Goal: Information Seeking & Learning: Find specific fact

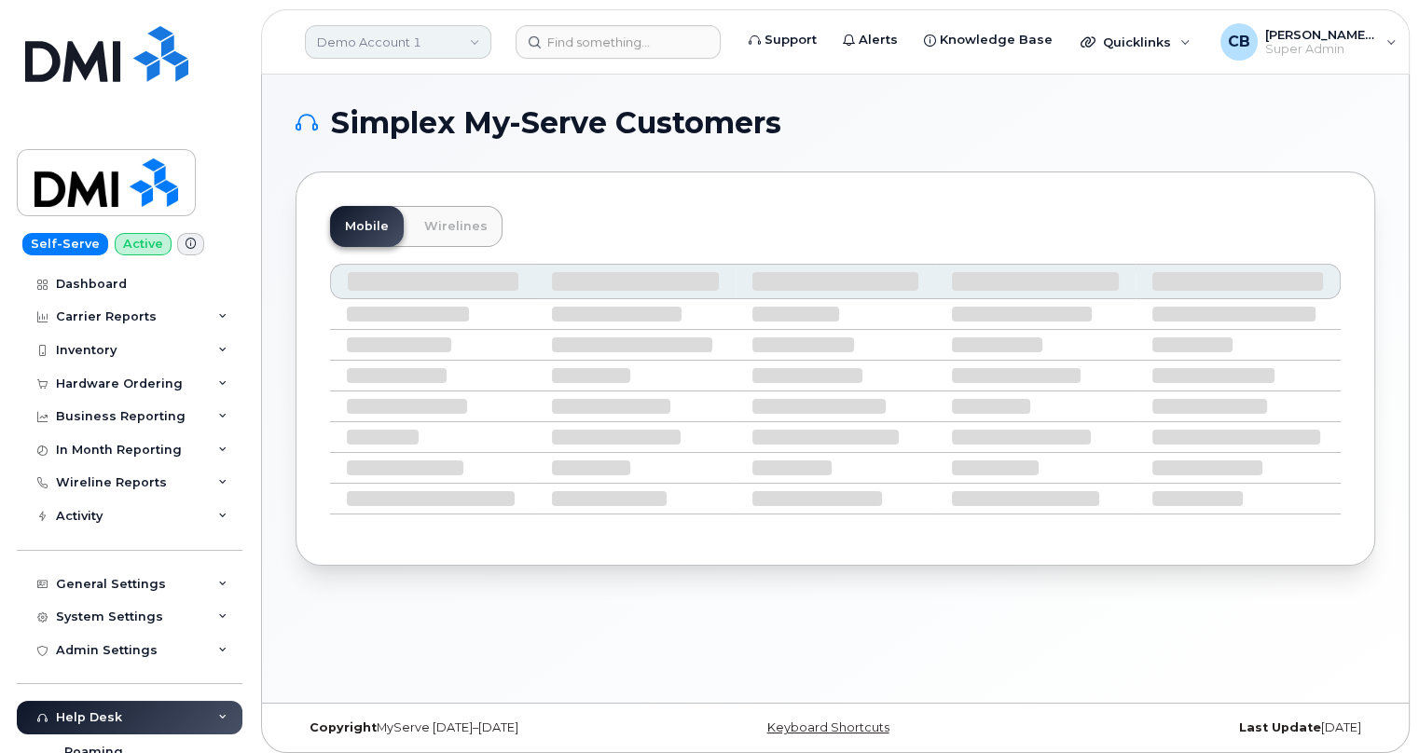
click at [392, 47] on link "Demo Account 1" at bounding box center [398, 42] width 186 height 34
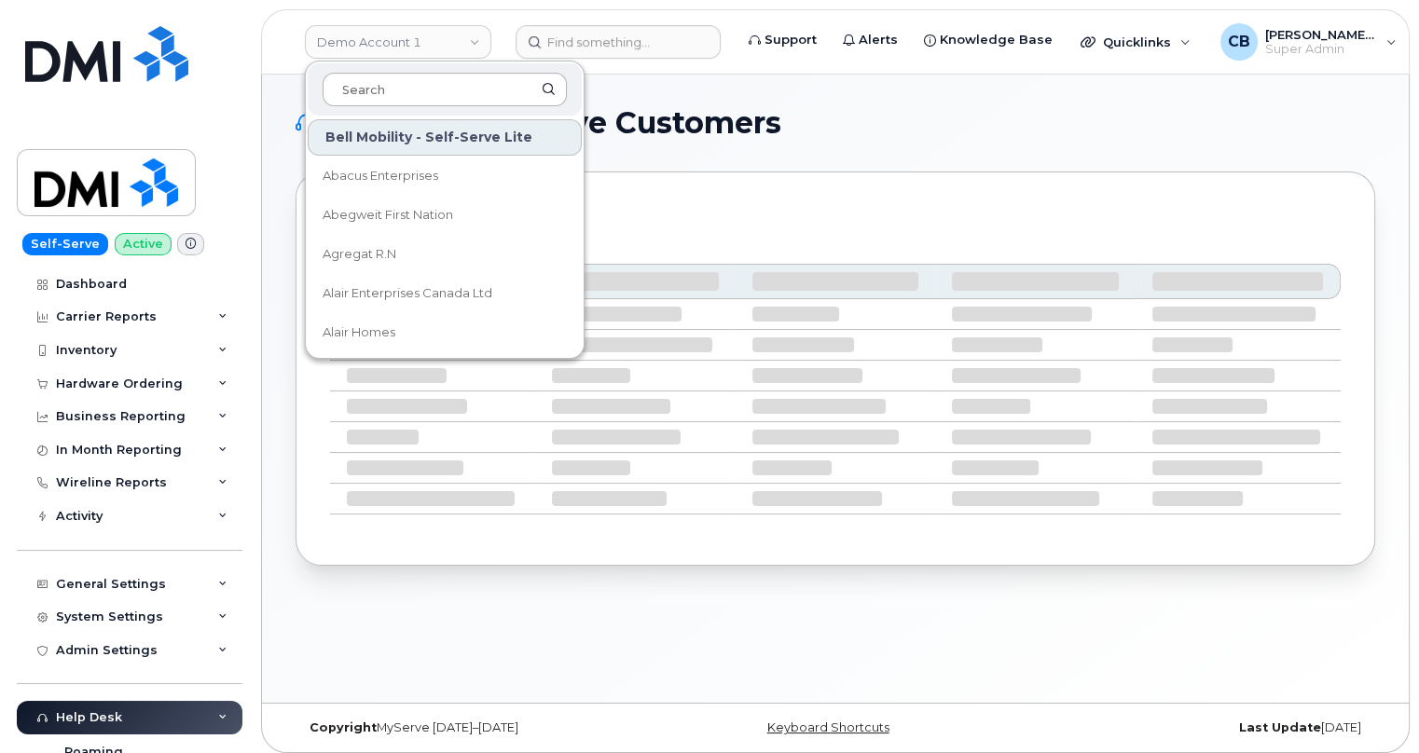
click at [390, 86] on input at bounding box center [445, 90] width 244 height 34
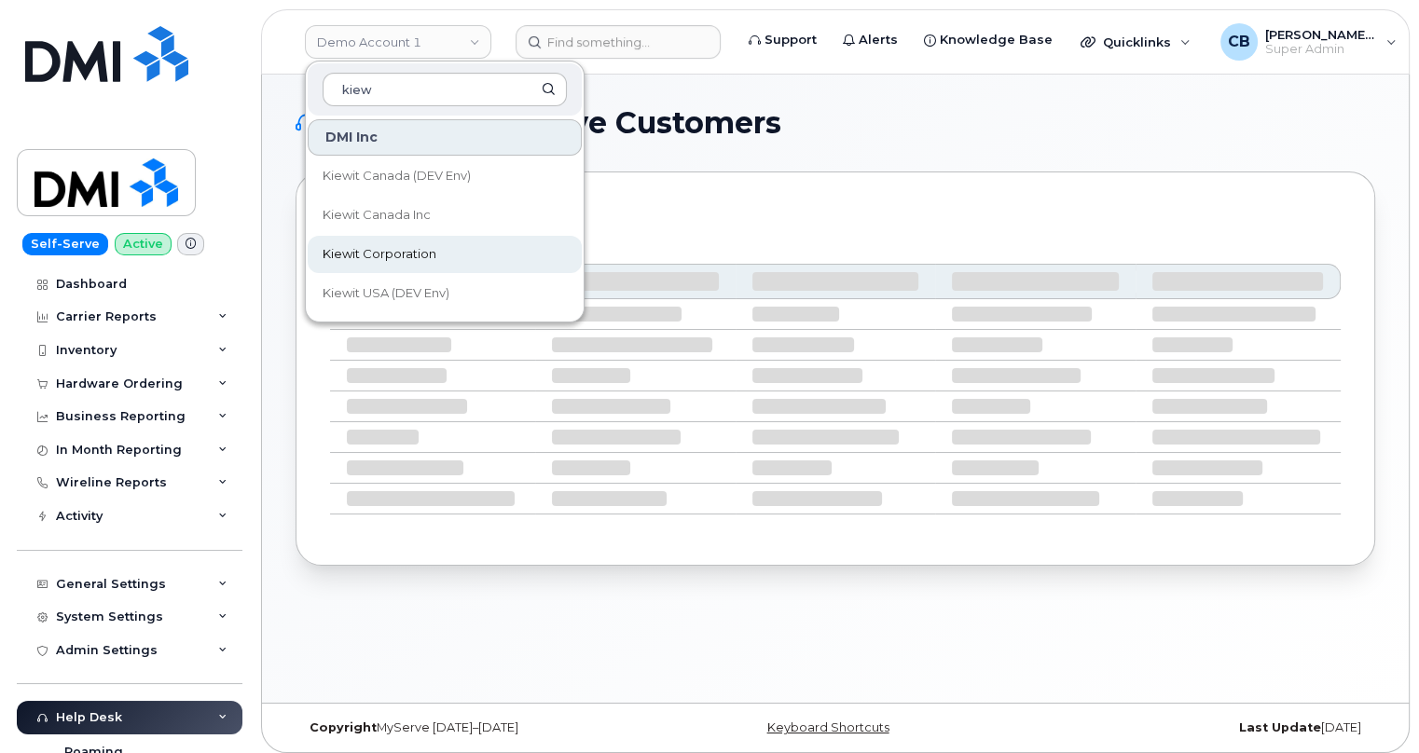
type input "kiew"
click at [389, 252] on span "Kiewit Corporation" at bounding box center [380, 254] width 114 height 19
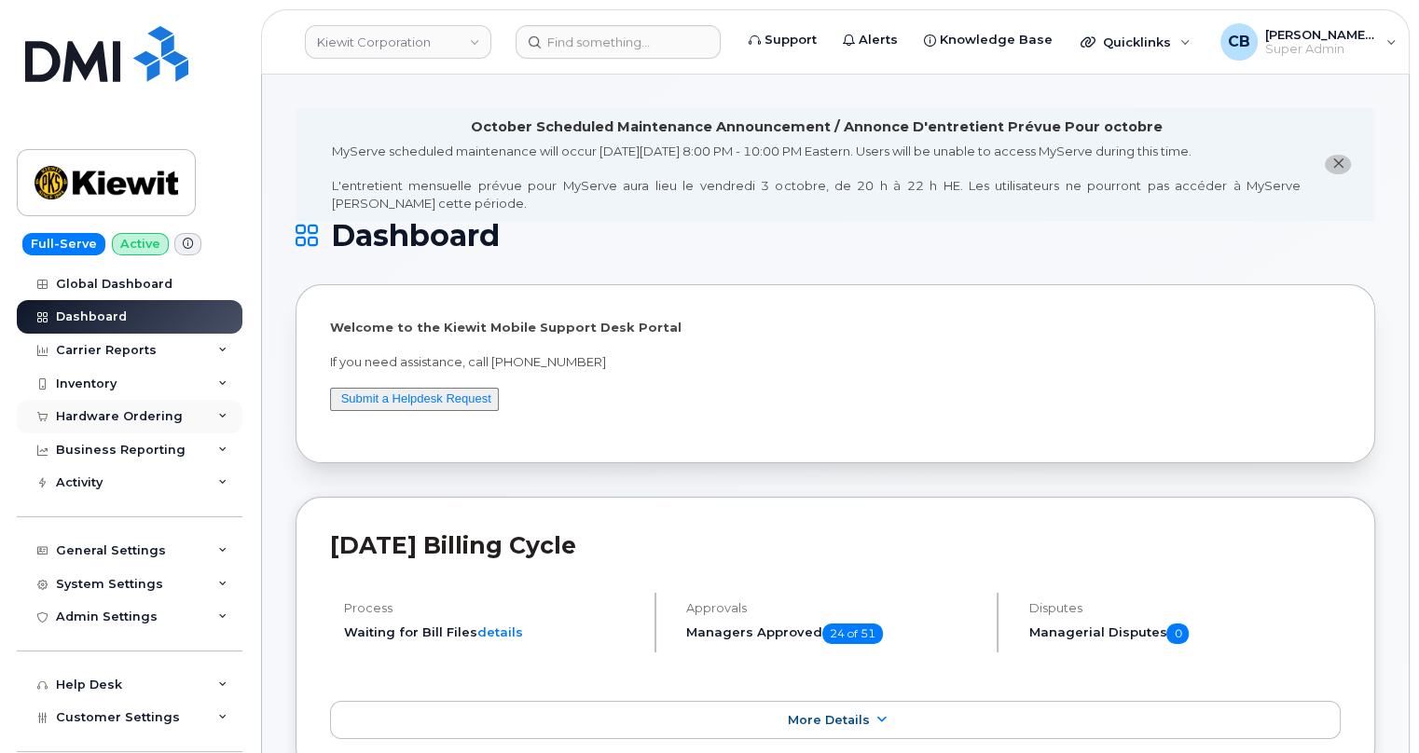
click at [81, 411] on div "Hardware Ordering" at bounding box center [119, 416] width 127 height 15
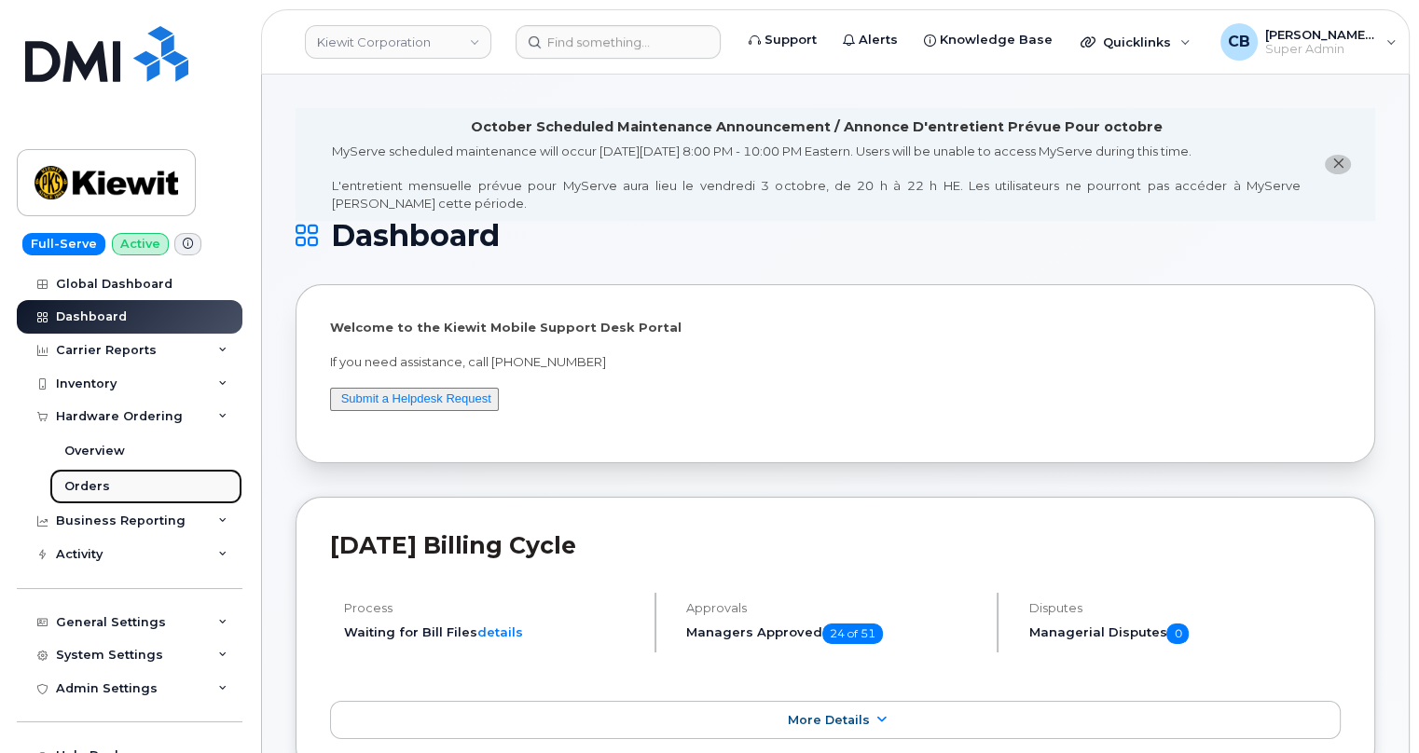
click at [91, 484] on div "Orders" at bounding box center [87, 486] width 46 height 17
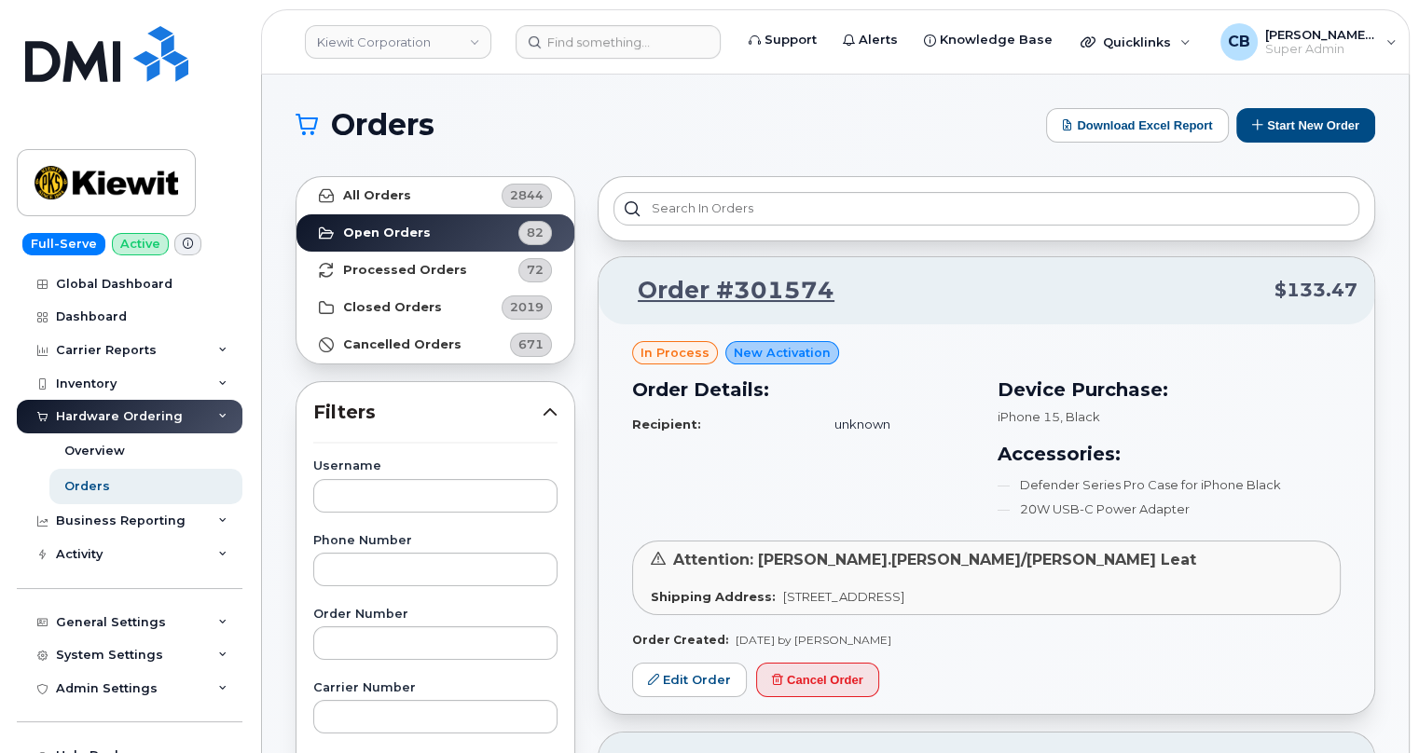
click at [364, 494] on input "text" at bounding box center [435, 496] width 244 height 34
paste input "Zachary Clark"
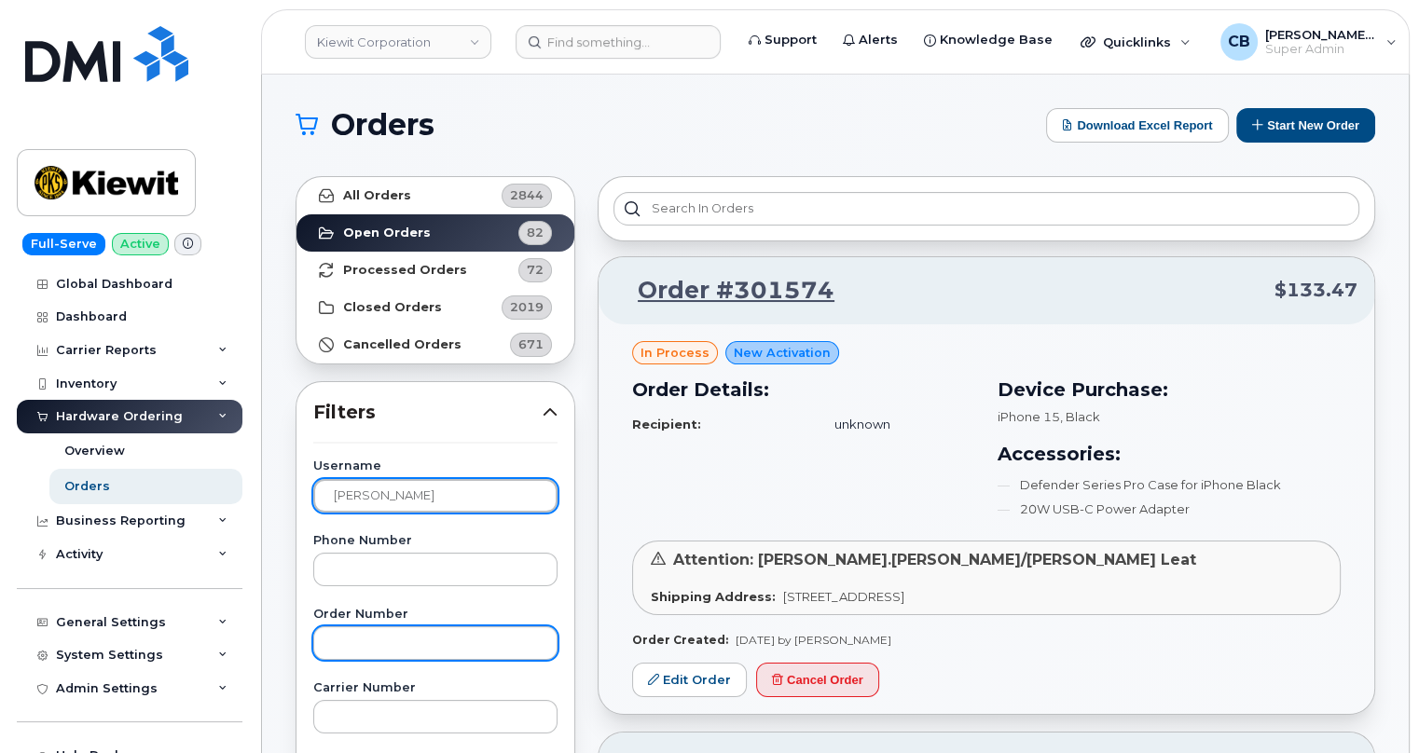
type input "Zachary Clark"
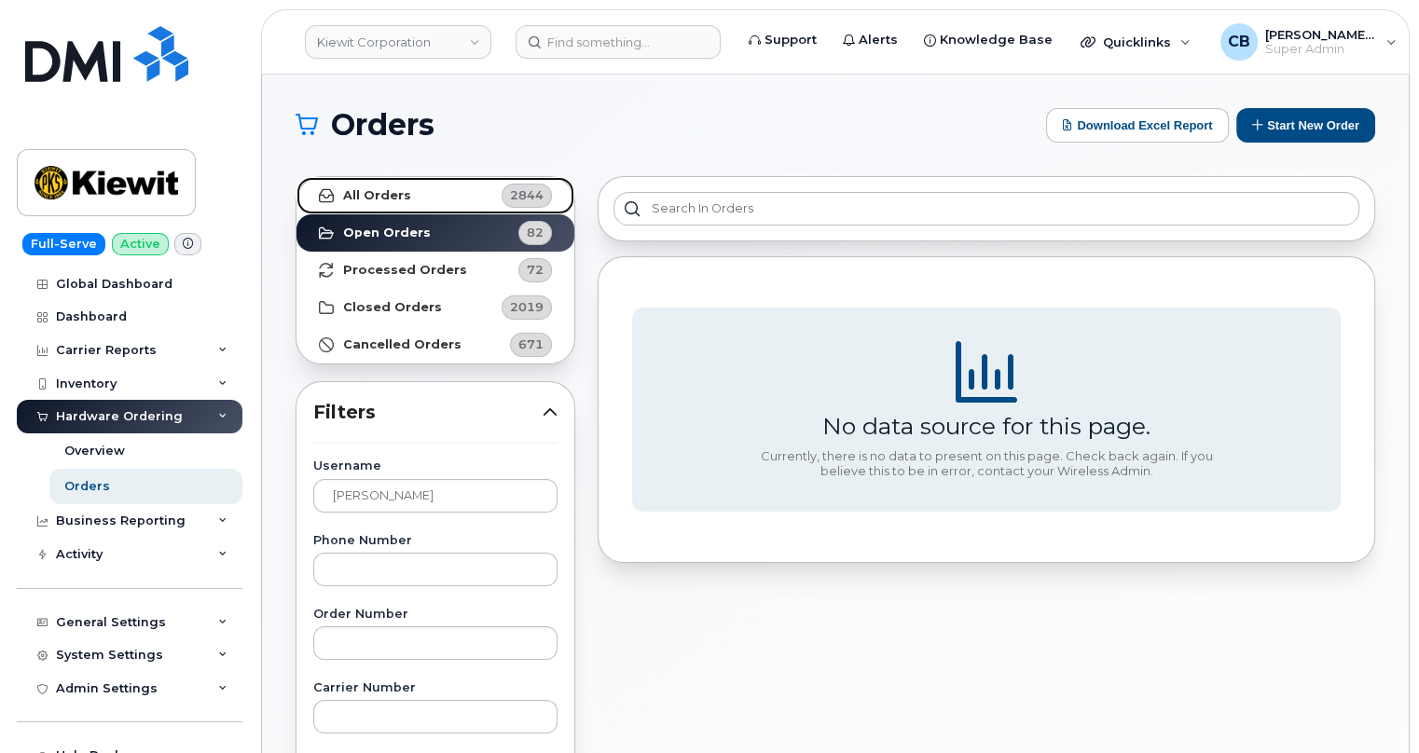
click at [363, 196] on strong "All Orders" at bounding box center [377, 195] width 68 height 15
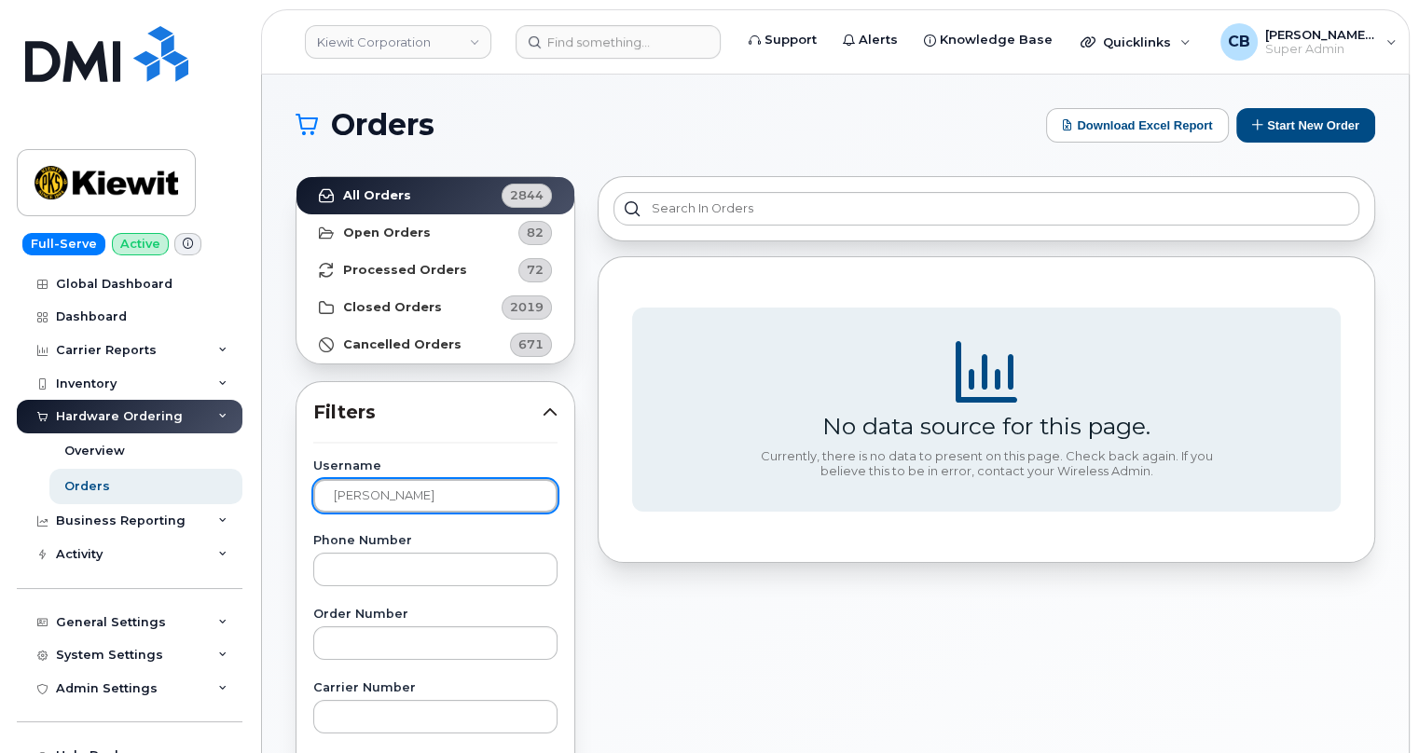
click at [389, 495] on input "Zachary Clark" at bounding box center [435, 496] width 244 height 34
click at [444, 499] on input "Zachary Clark" at bounding box center [435, 496] width 244 height 34
click at [454, 38] on link "Kiewit Corporation" at bounding box center [398, 42] width 186 height 34
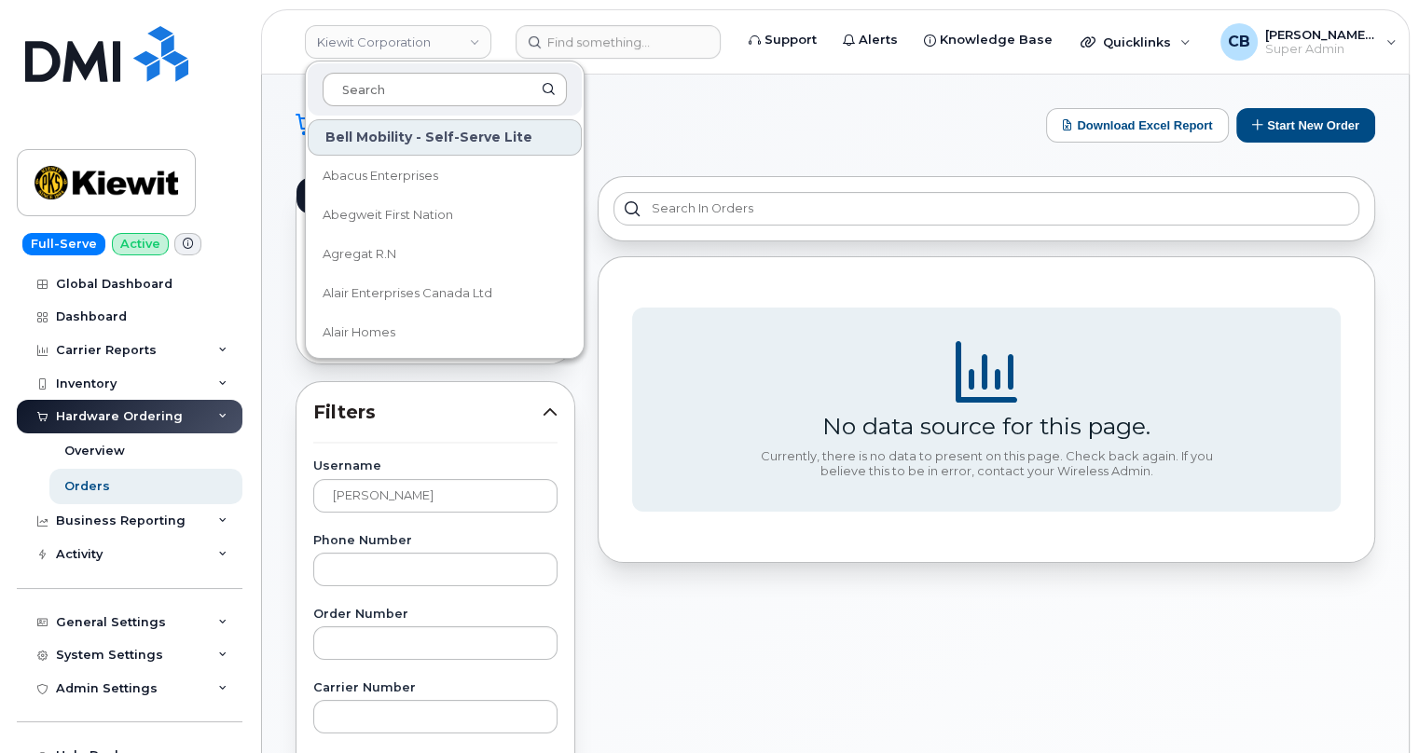
click at [436, 83] on input at bounding box center [445, 90] width 244 height 34
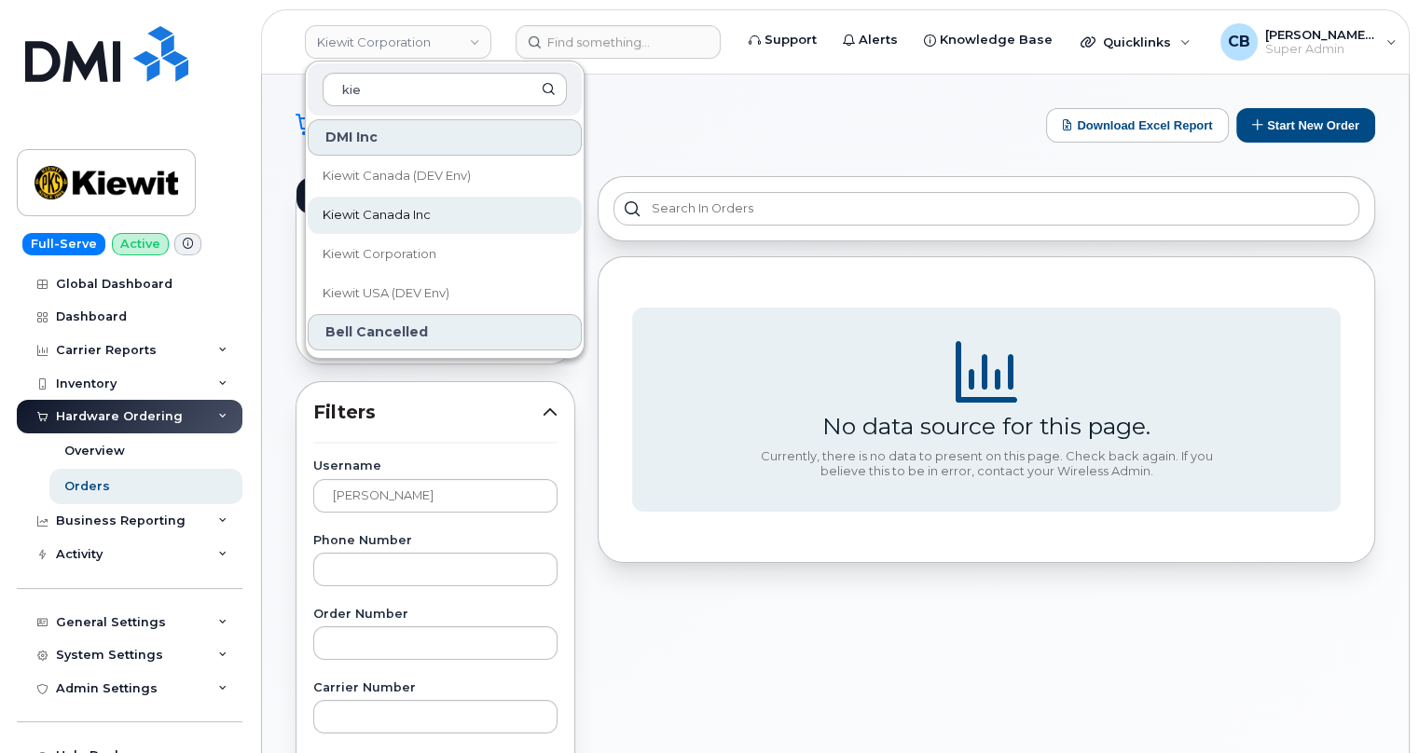
type input "kie"
click at [398, 206] on span "Kiewit Canada Inc" at bounding box center [377, 215] width 108 height 19
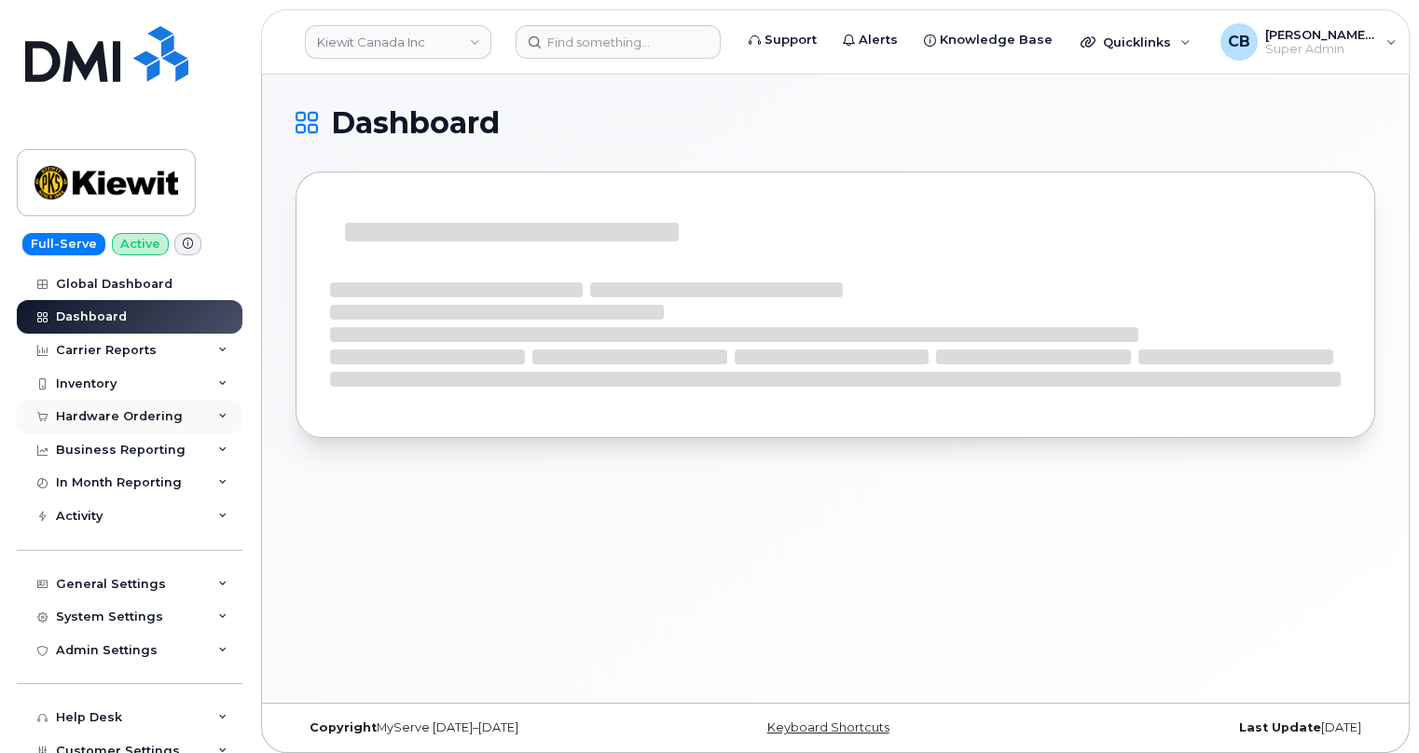
click at [88, 420] on div "Hardware Ordering" at bounding box center [119, 416] width 127 height 15
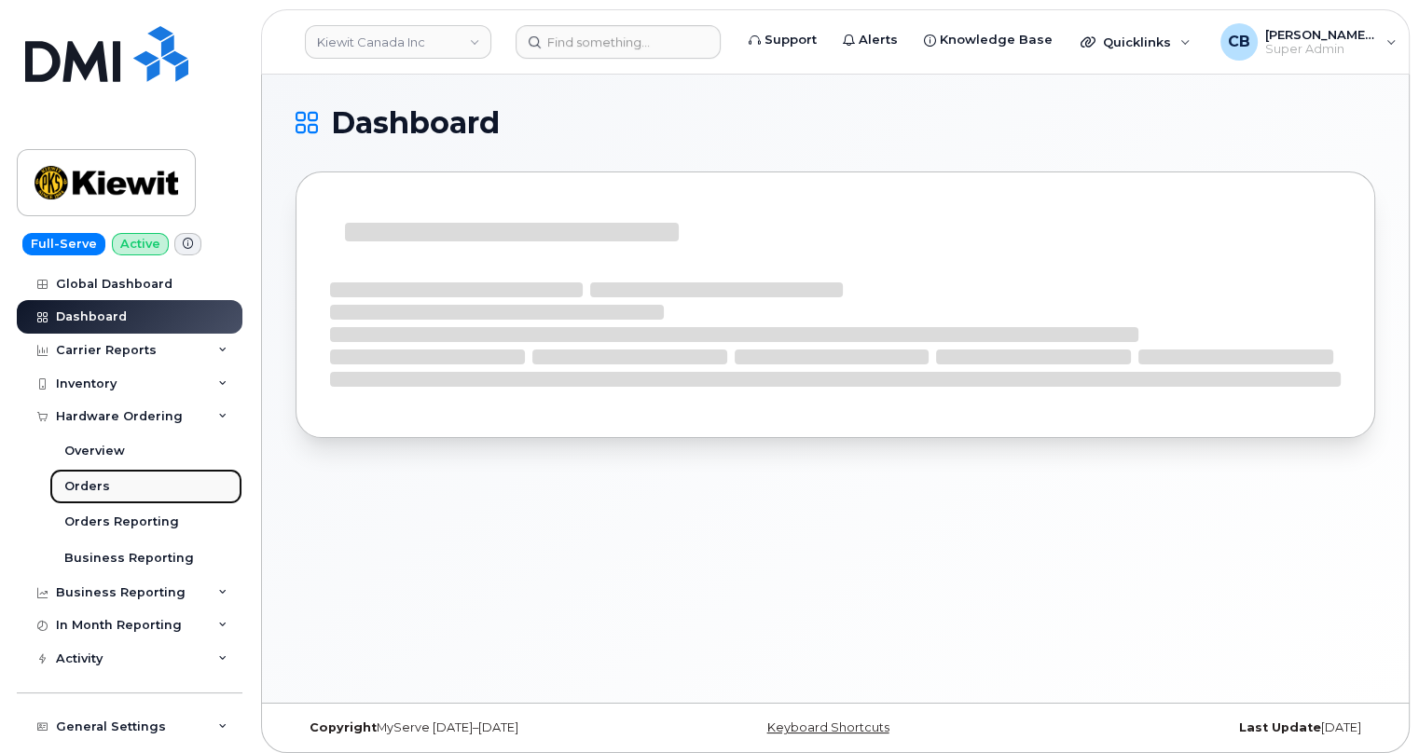
click at [89, 487] on div "Orders" at bounding box center [87, 486] width 46 height 17
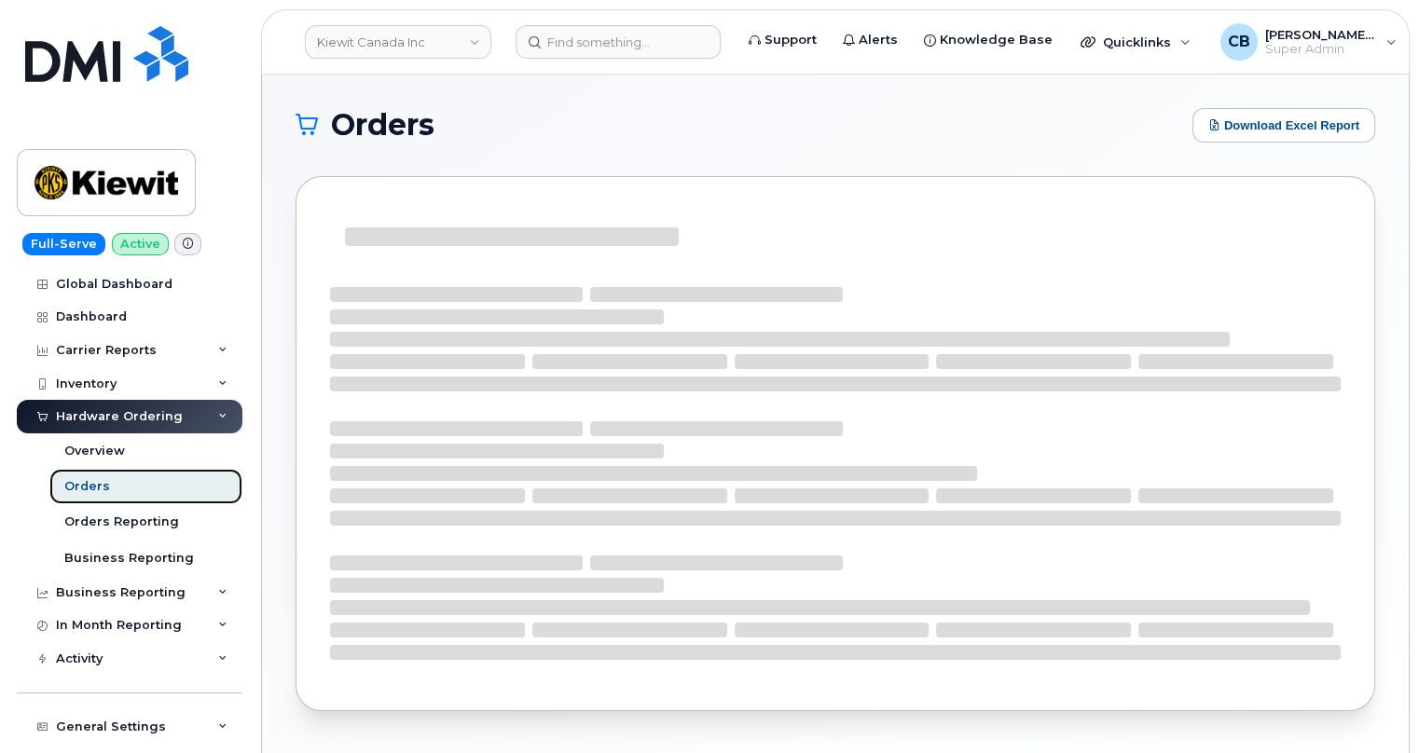
click at [82, 482] on div "Orders" at bounding box center [87, 486] width 46 height 17
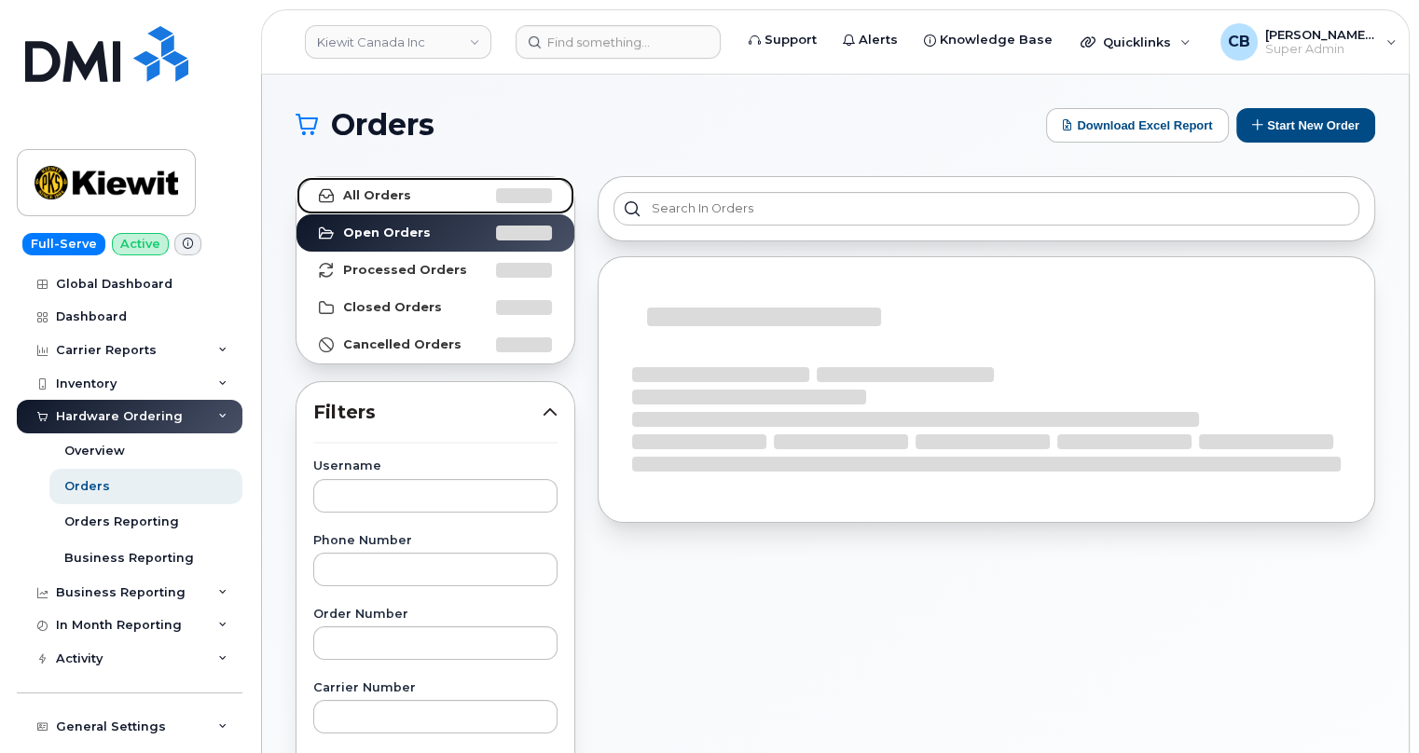
click at [369, 195] on strong "All Orders" at bounding box center [377, 195] width 68 height 15
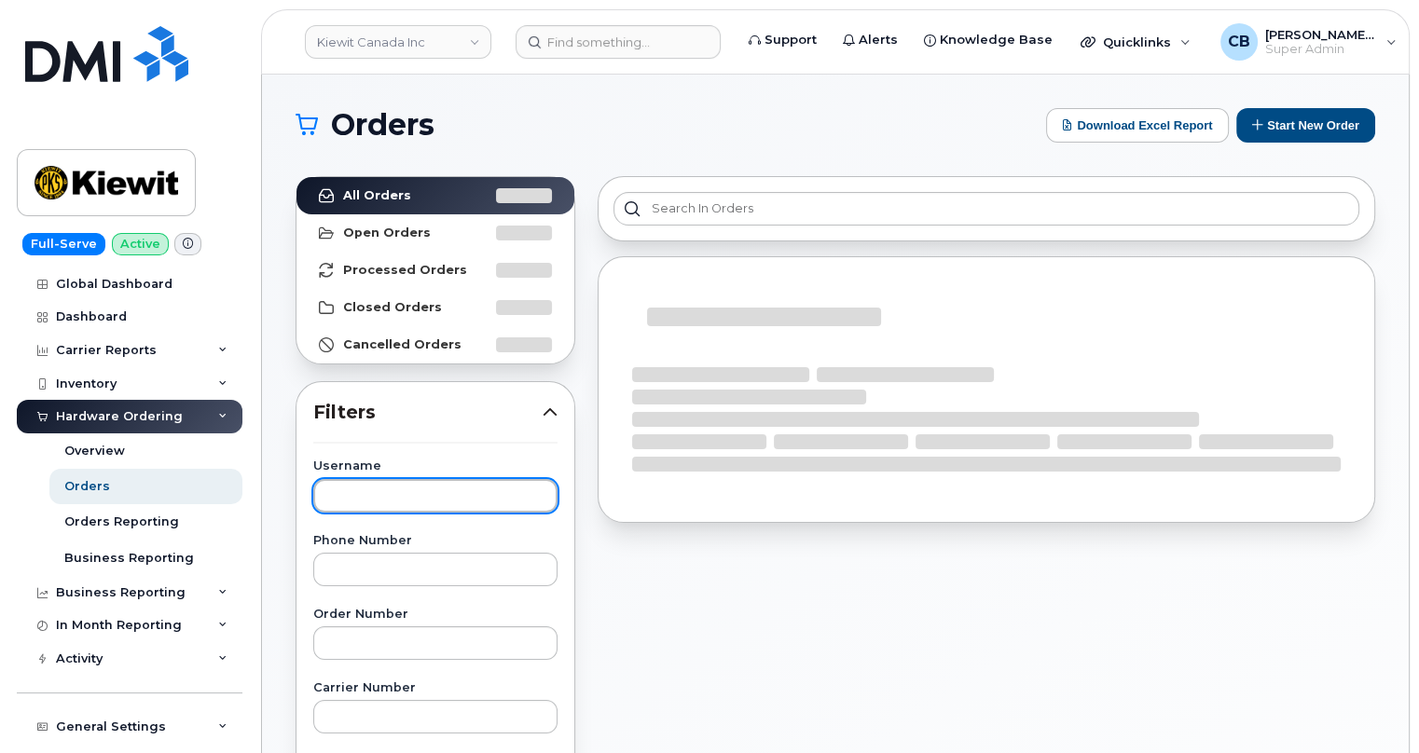
click at [379, 504] on input "text" at bounding box center [435, 496] width 244 height 34
paste input "[PERSON_NAME]"
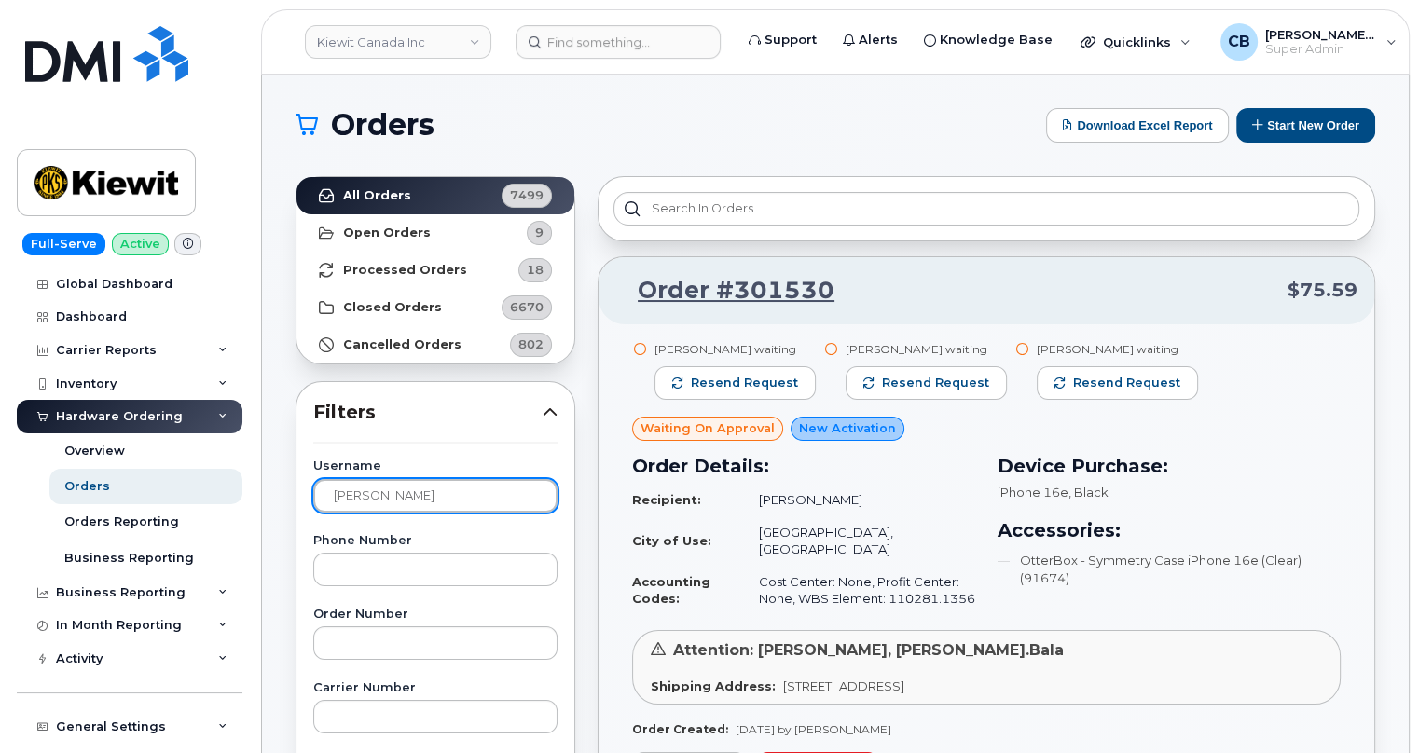
type input "[PERSON_NAME]"
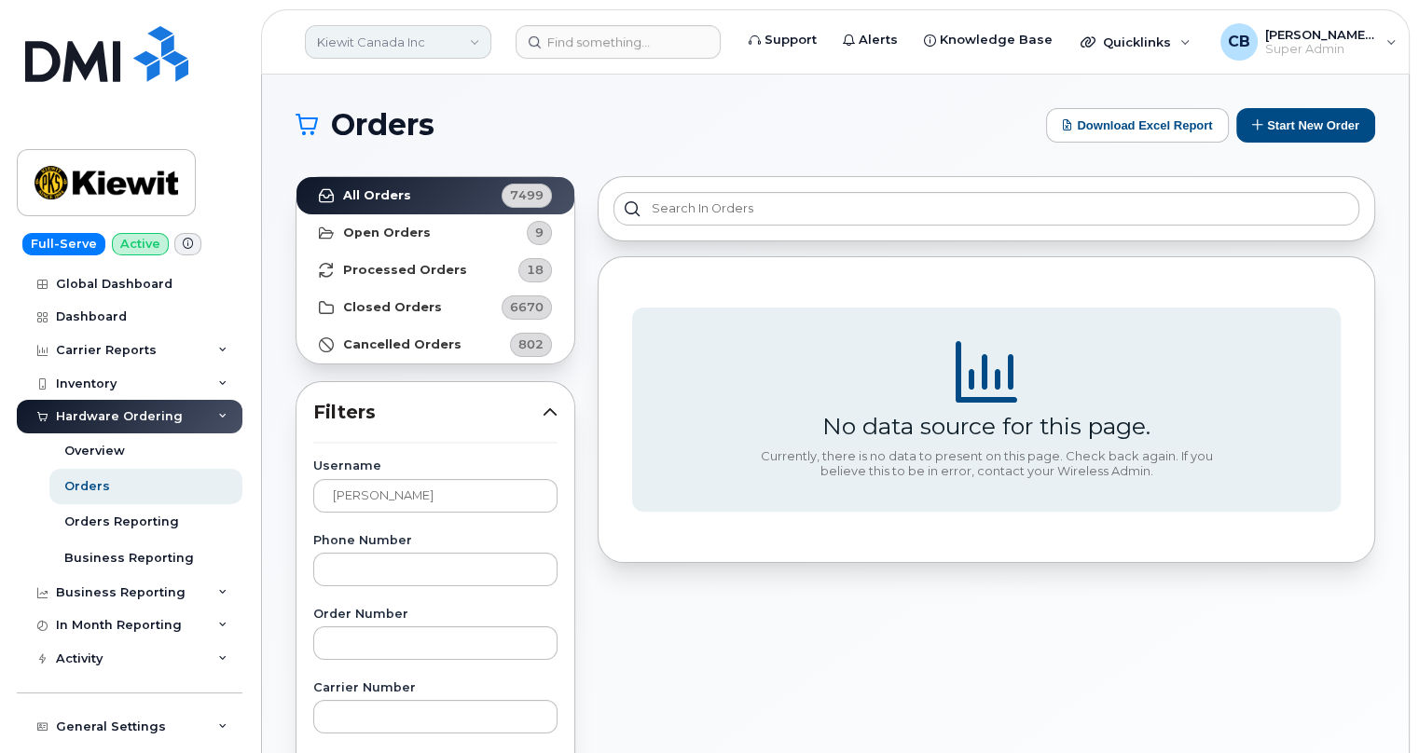
click at [440, 47] on link "Kiewit Canada Inc" at bounding box center [398, 42] width 186 height 34
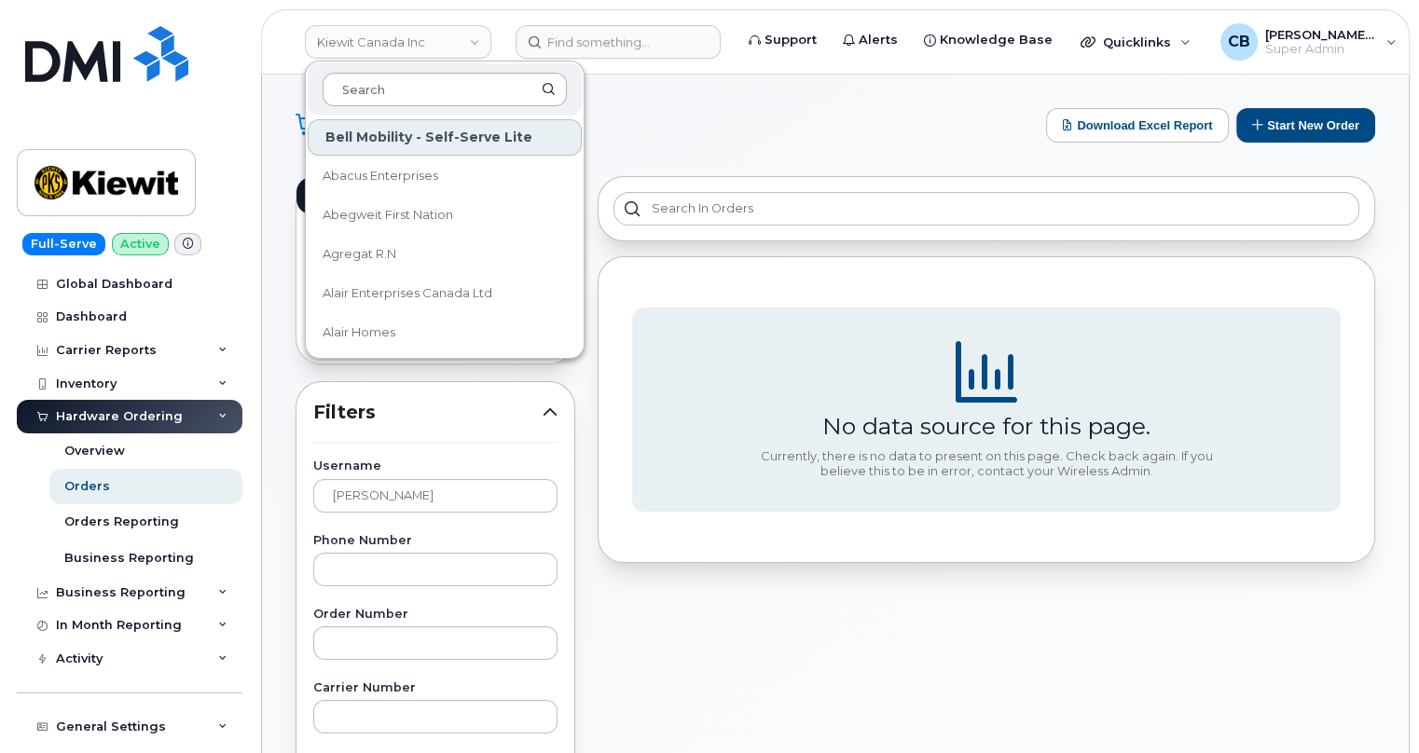
click at [419, 99] on input at bounding box center [445, 90] width 244 height 34
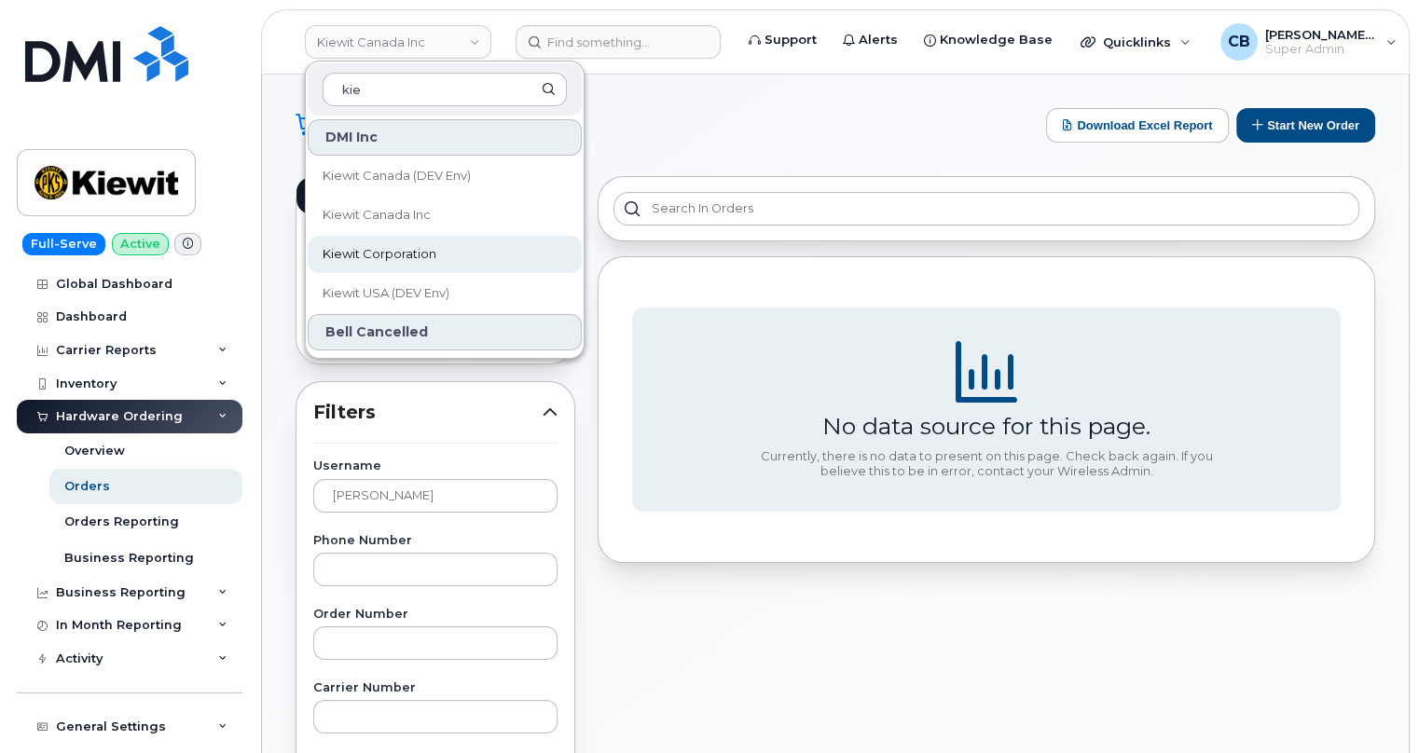
type input "kie"
click at [400, 255] on span "Kiewit Corporation" at bounding box center [380, 254] width 114 height 19
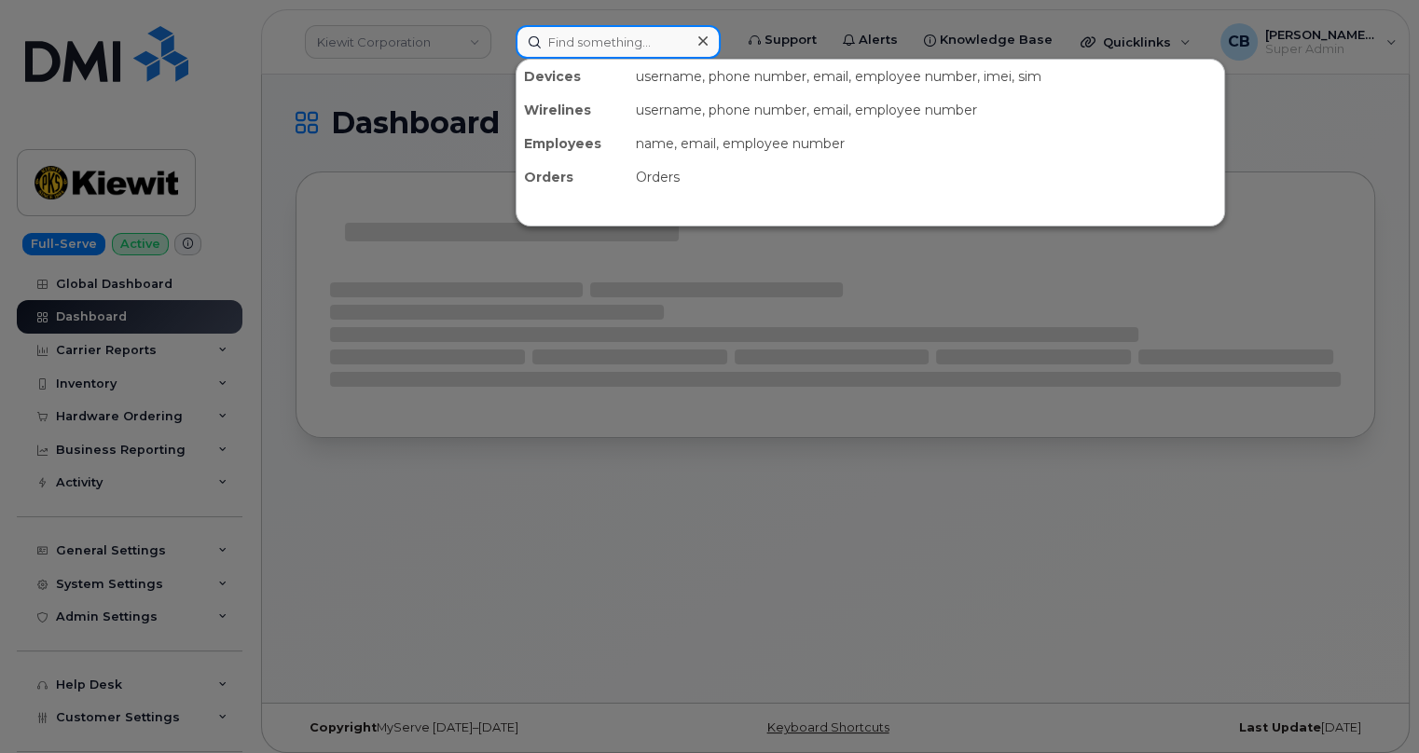
click at [615, 41] on input at bounding box center [618, 42] width 205 height 34
paste input "[PERSON_NAME]"
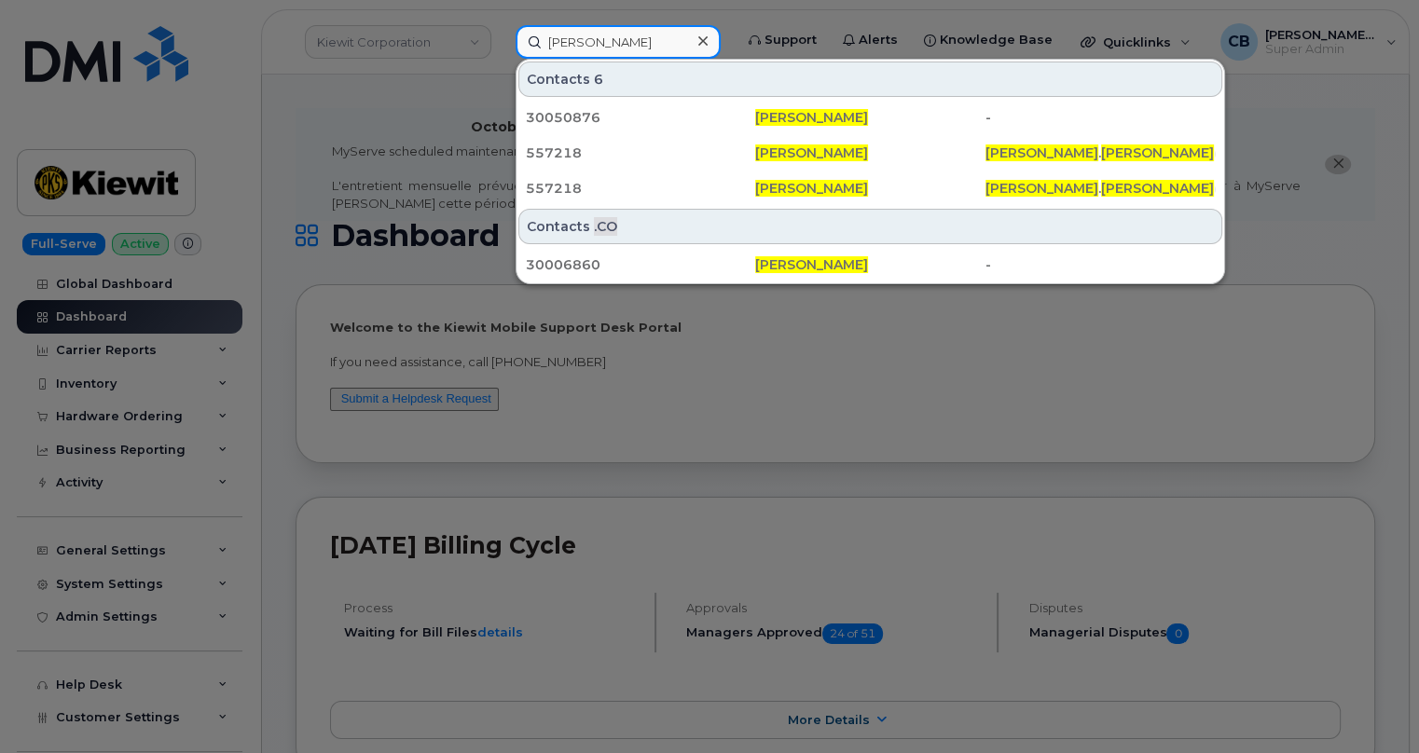
type input "[PERSON_NAME]"
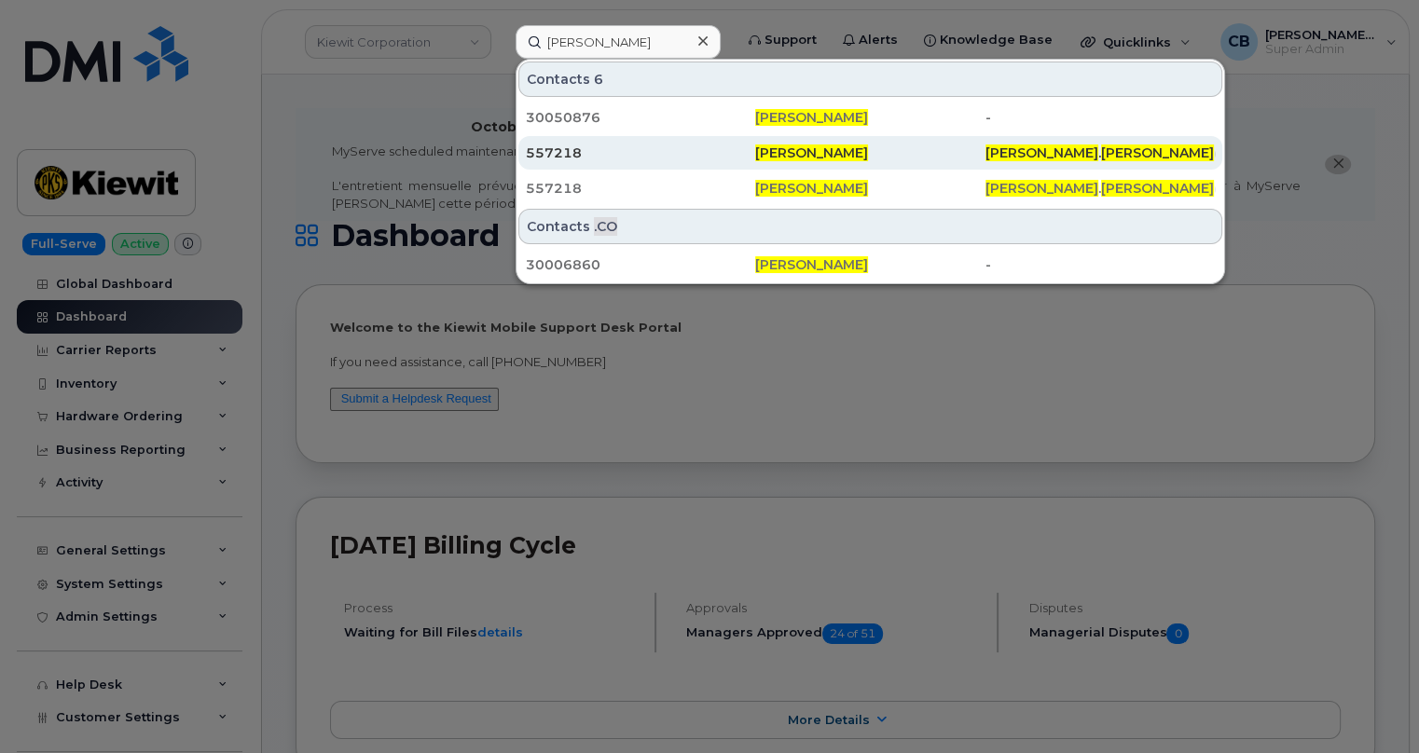
click at [1101, 154] on span "CLARK" at bounding box center [1157, 153] width 113 height 17
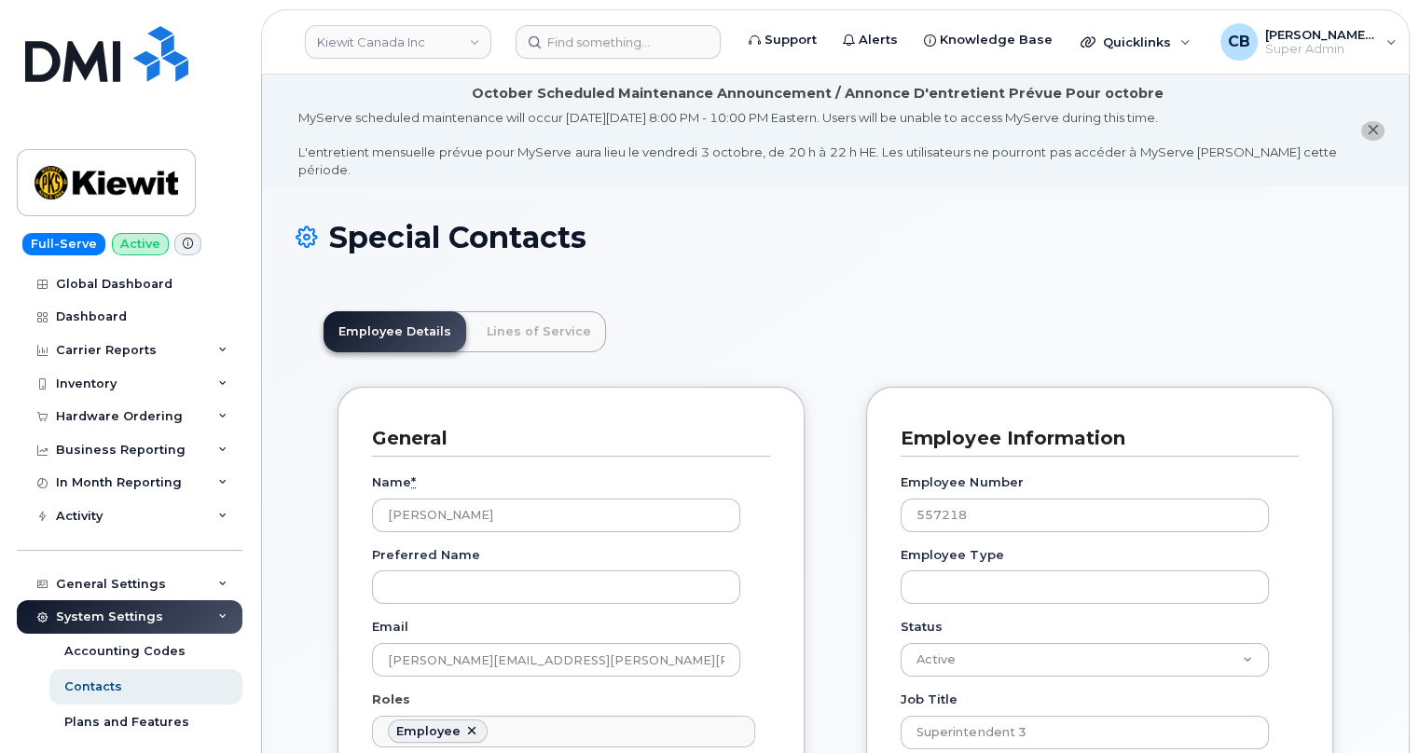
scroll to position [59, 0]
click at [520, 311] on link "Lines of Service" at bounding box center [539, 331] width 134 height 41
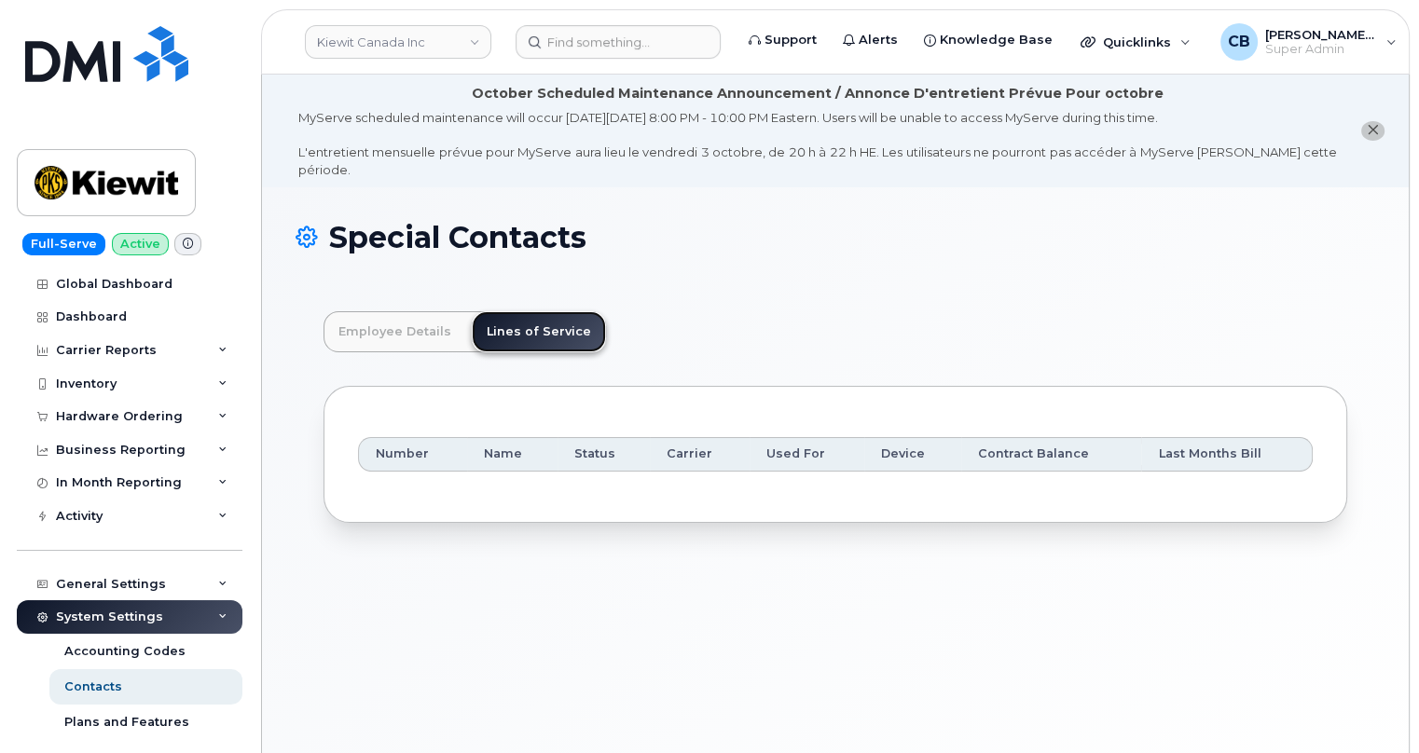
scroll to position [104, 0]
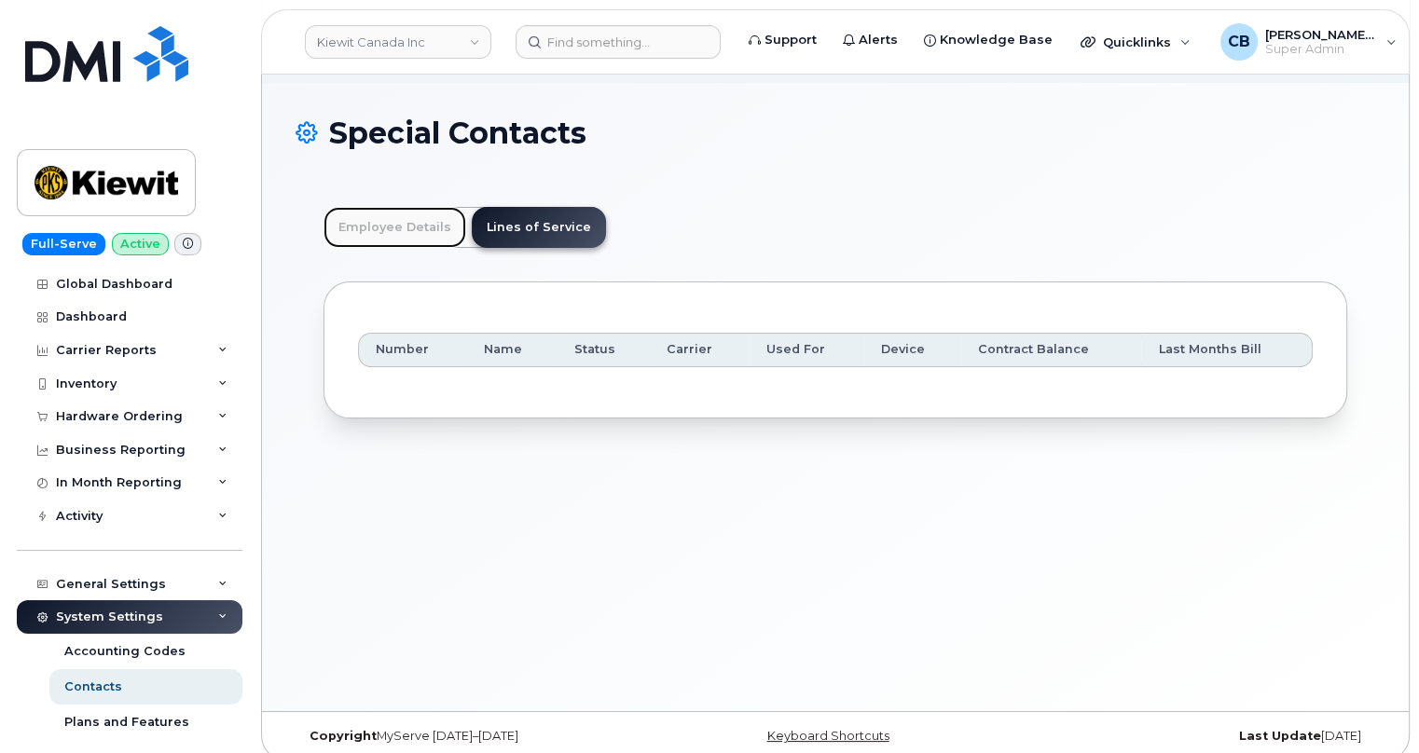
click at [414, 217] on link "Employee Details" at bounding box center [395, 227] width 143 height 41
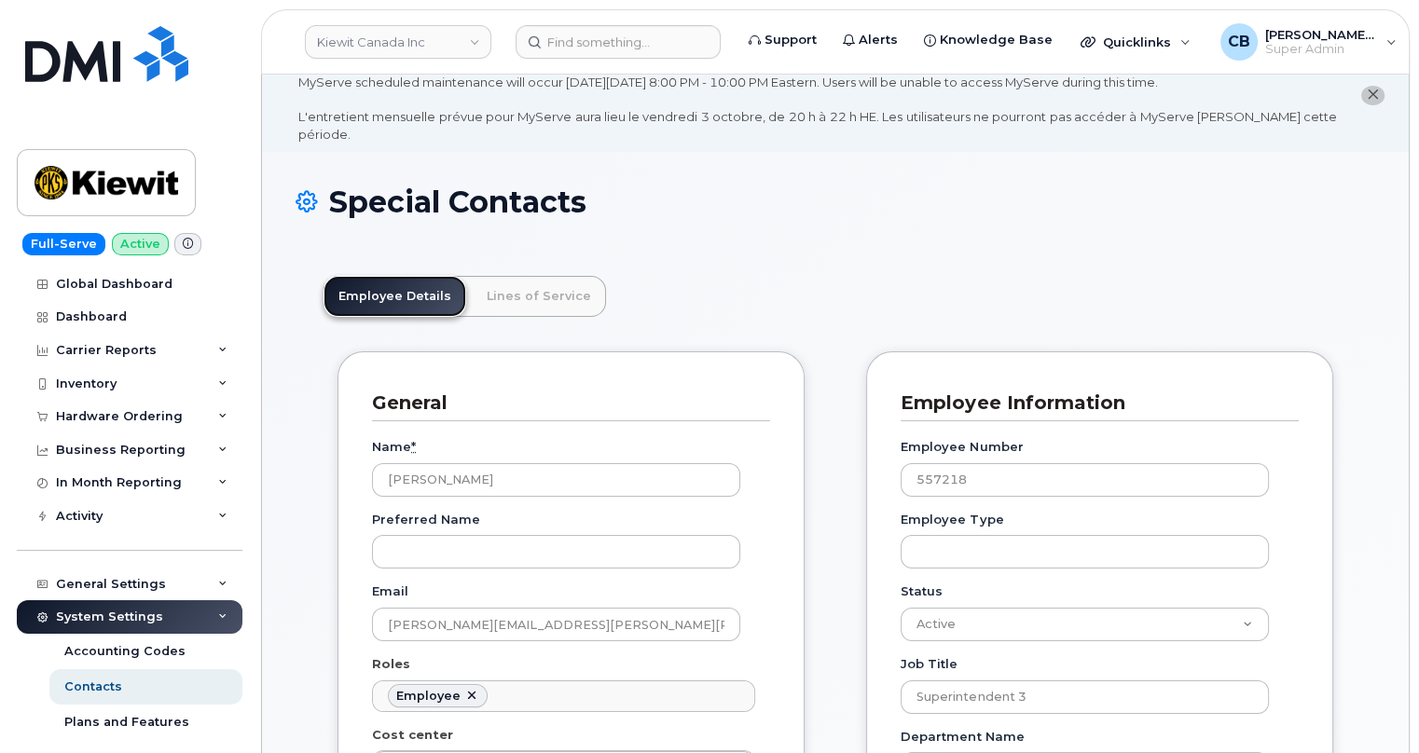
scroll to position [0, 0]
